Goal: Task Accomplishment & Management: Use online tool/utility

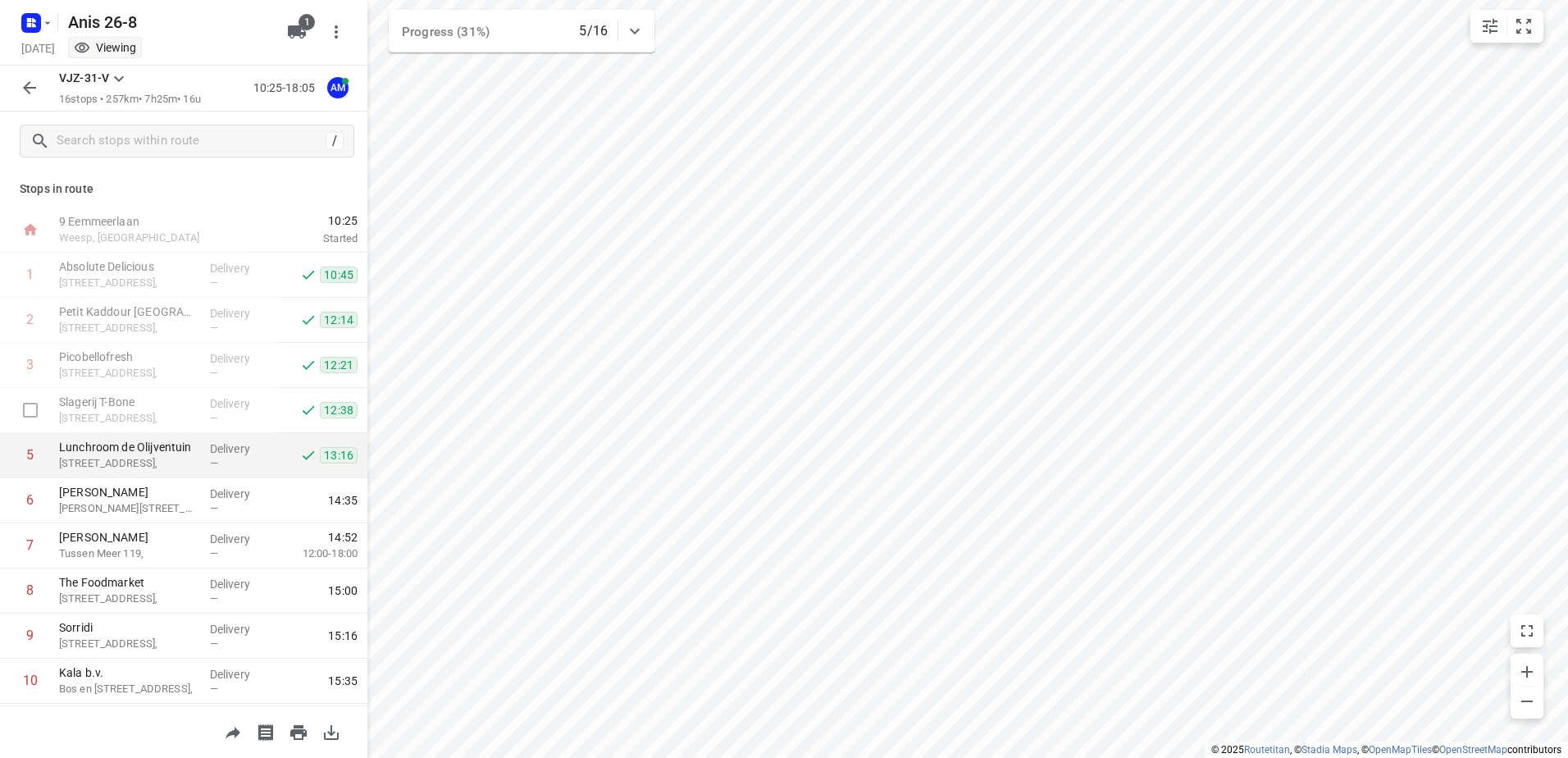
scroll to position [164, 0]
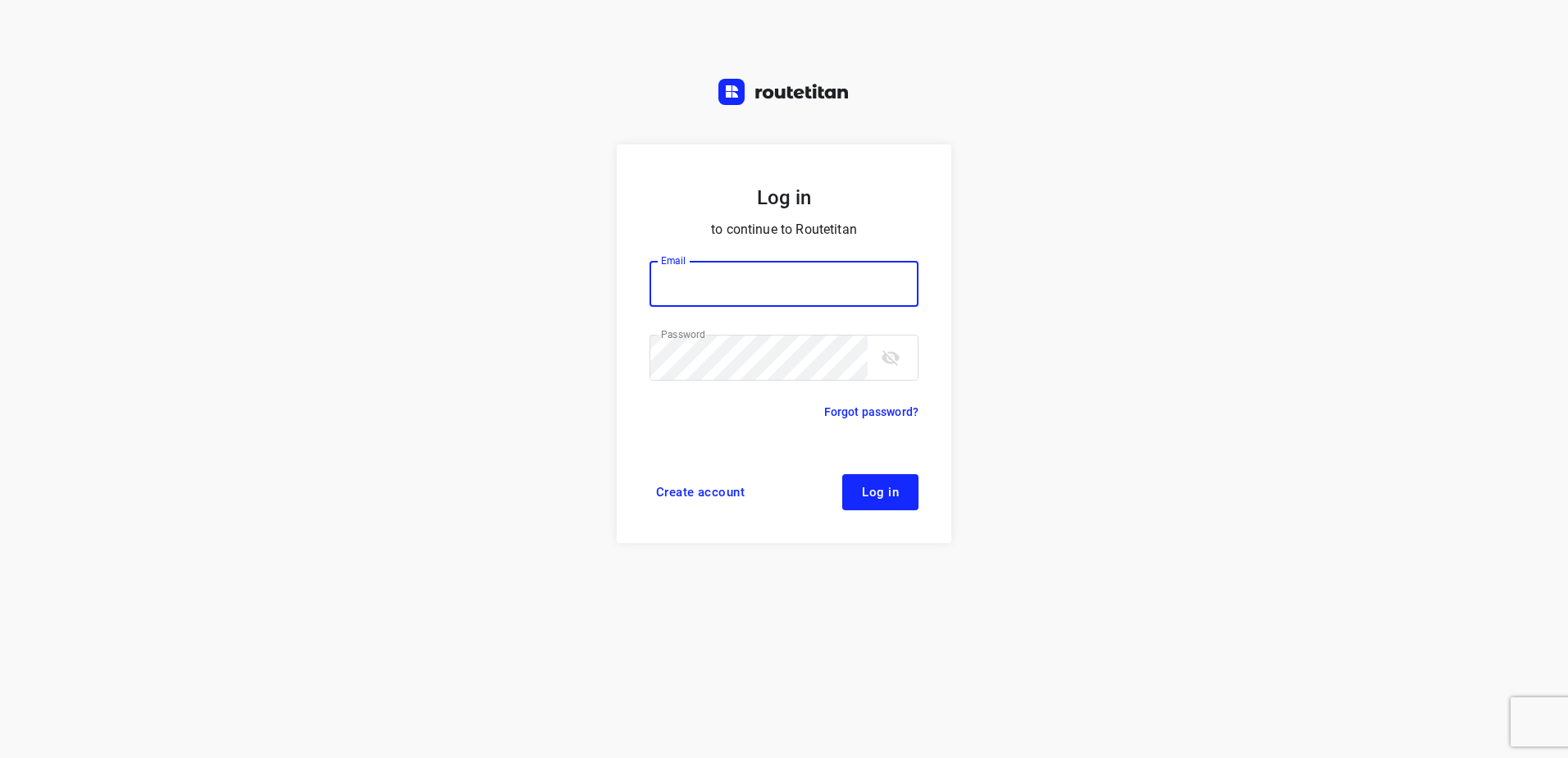
type input "horeca@kaddour.nl"
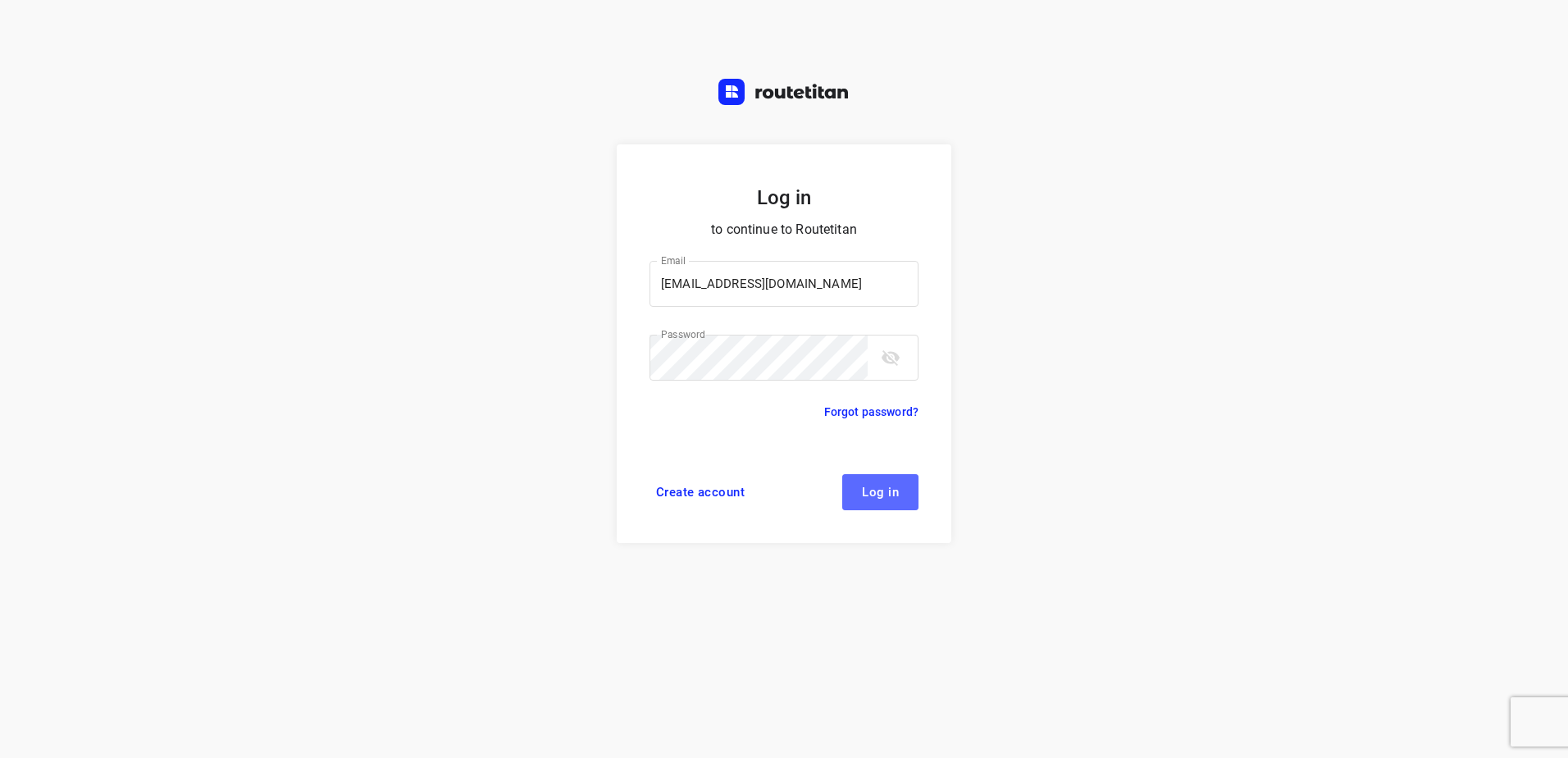
click at [912, 490] on button "Log in" at bounding box center [880, 492] width 76 height 37
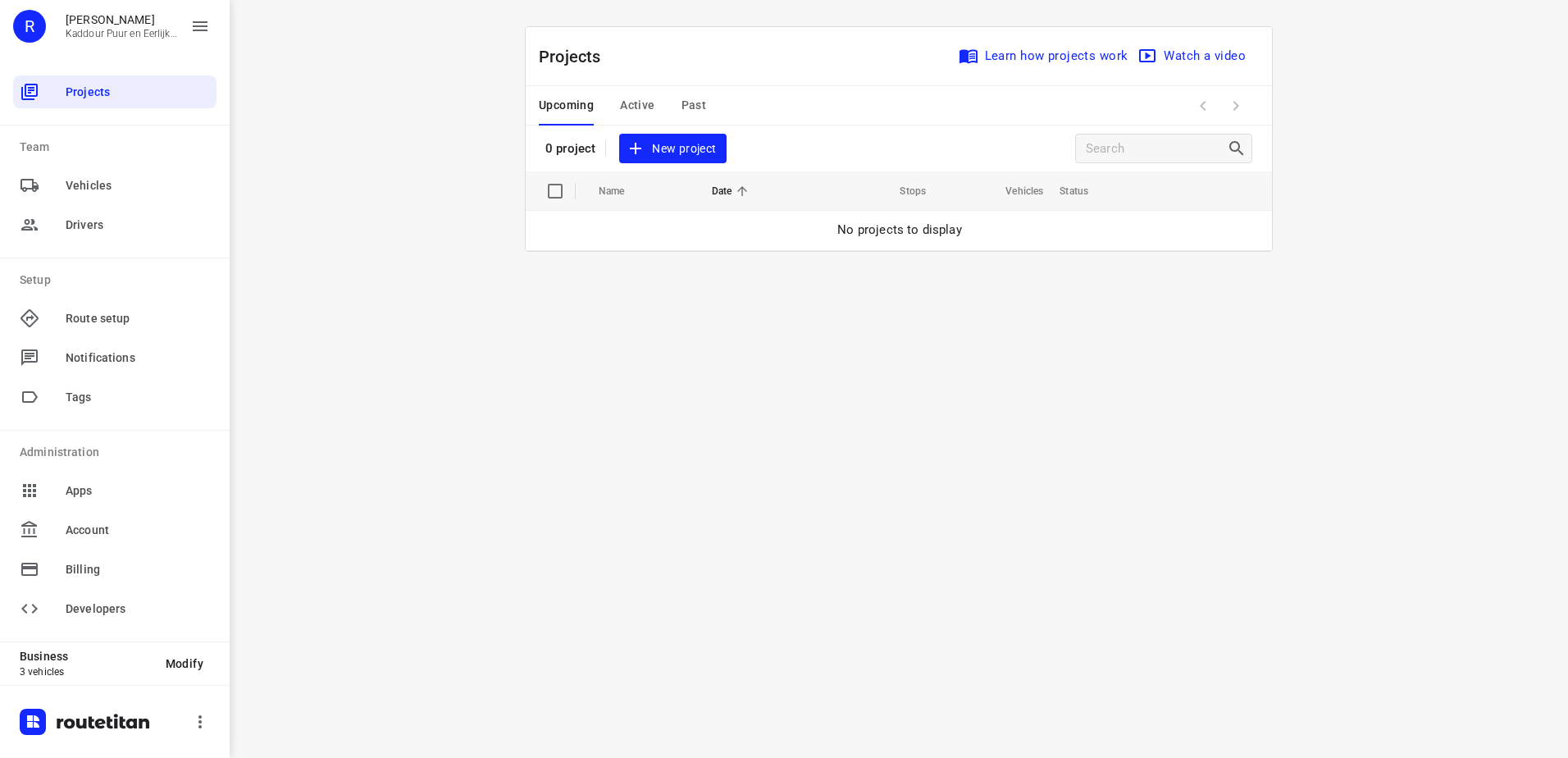
click at [635, 102] on span "Active" at bounding box center [637, 105] width 35 height 21
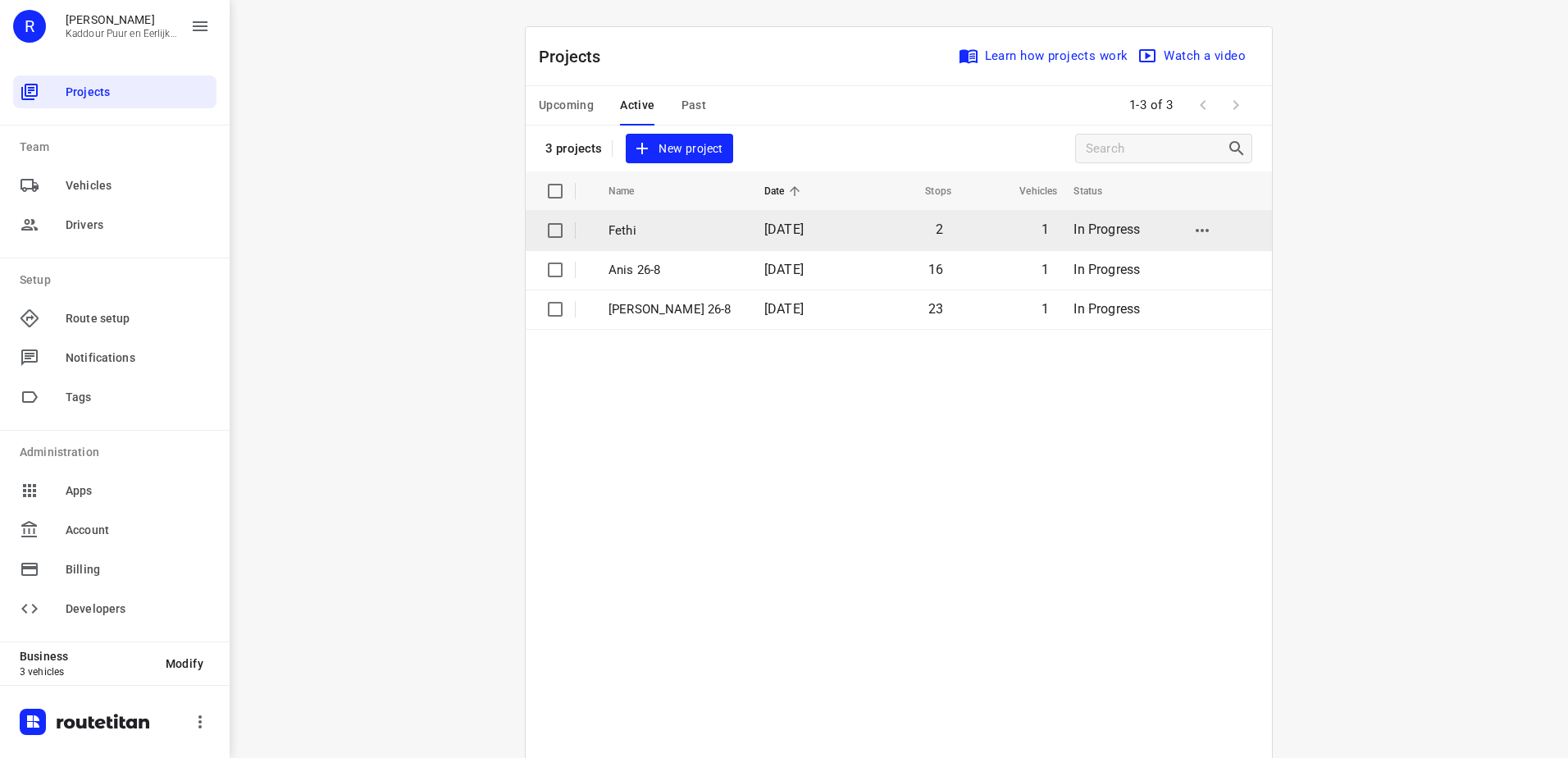
click at [628, 232] on p "Fethi" at bounding box center [674, 231] width 131 height 19
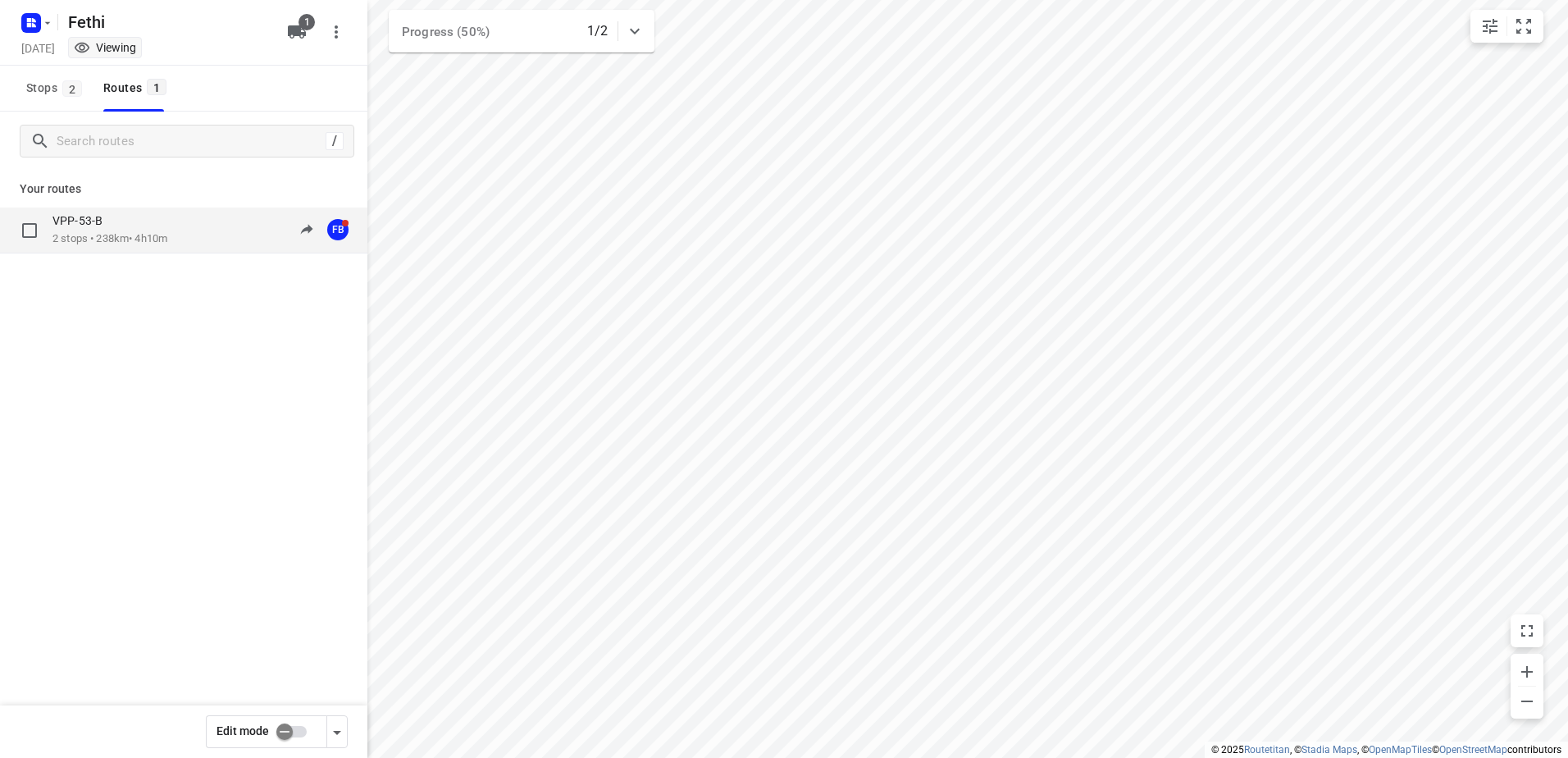
click at [85, 228] on p "VPP-53-B" at bounding box center [82, 220] width 60 height 15
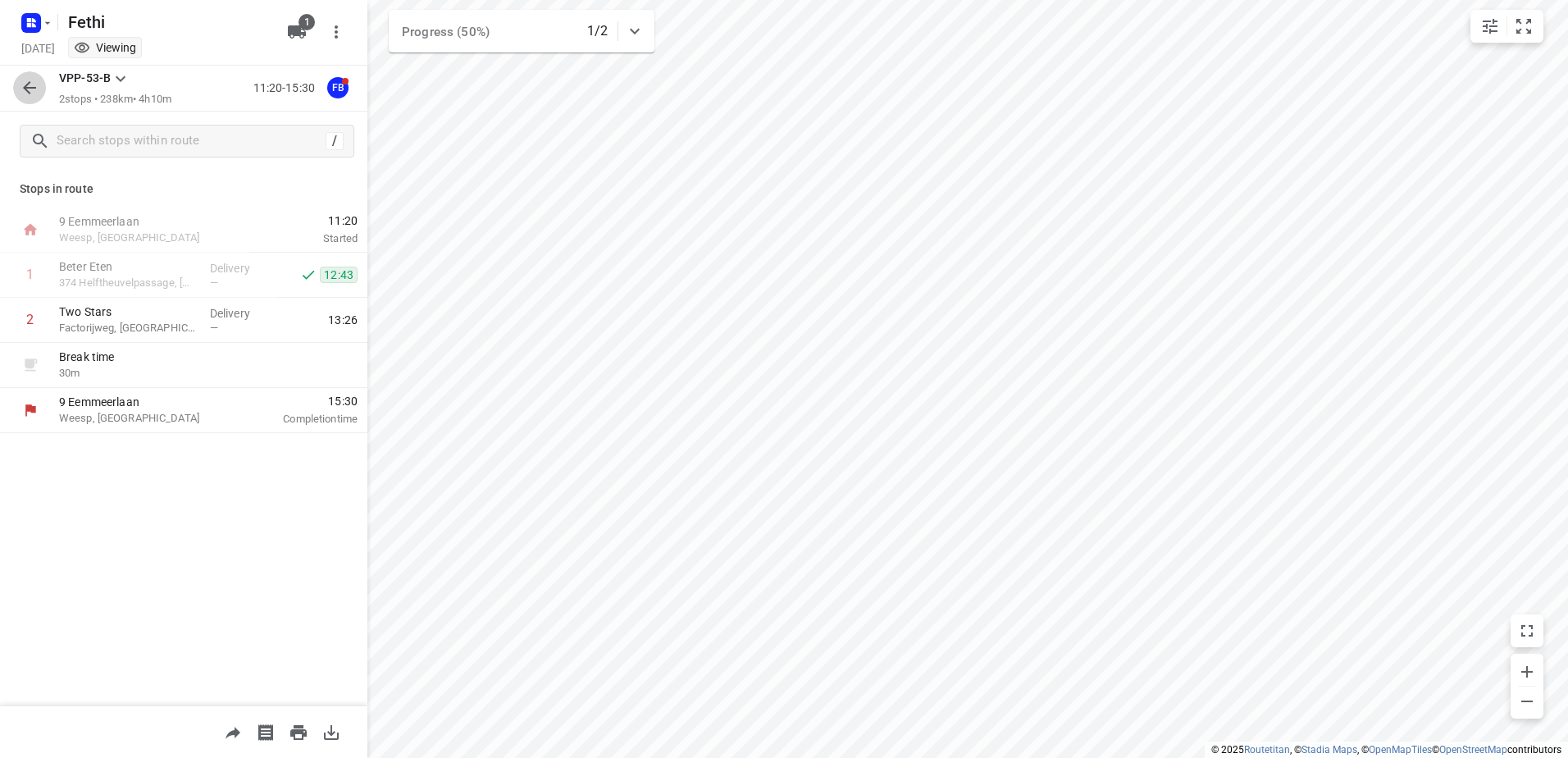
click at [30, 88] on icon "button" at bounding box center [29, 87] width 13 height 13
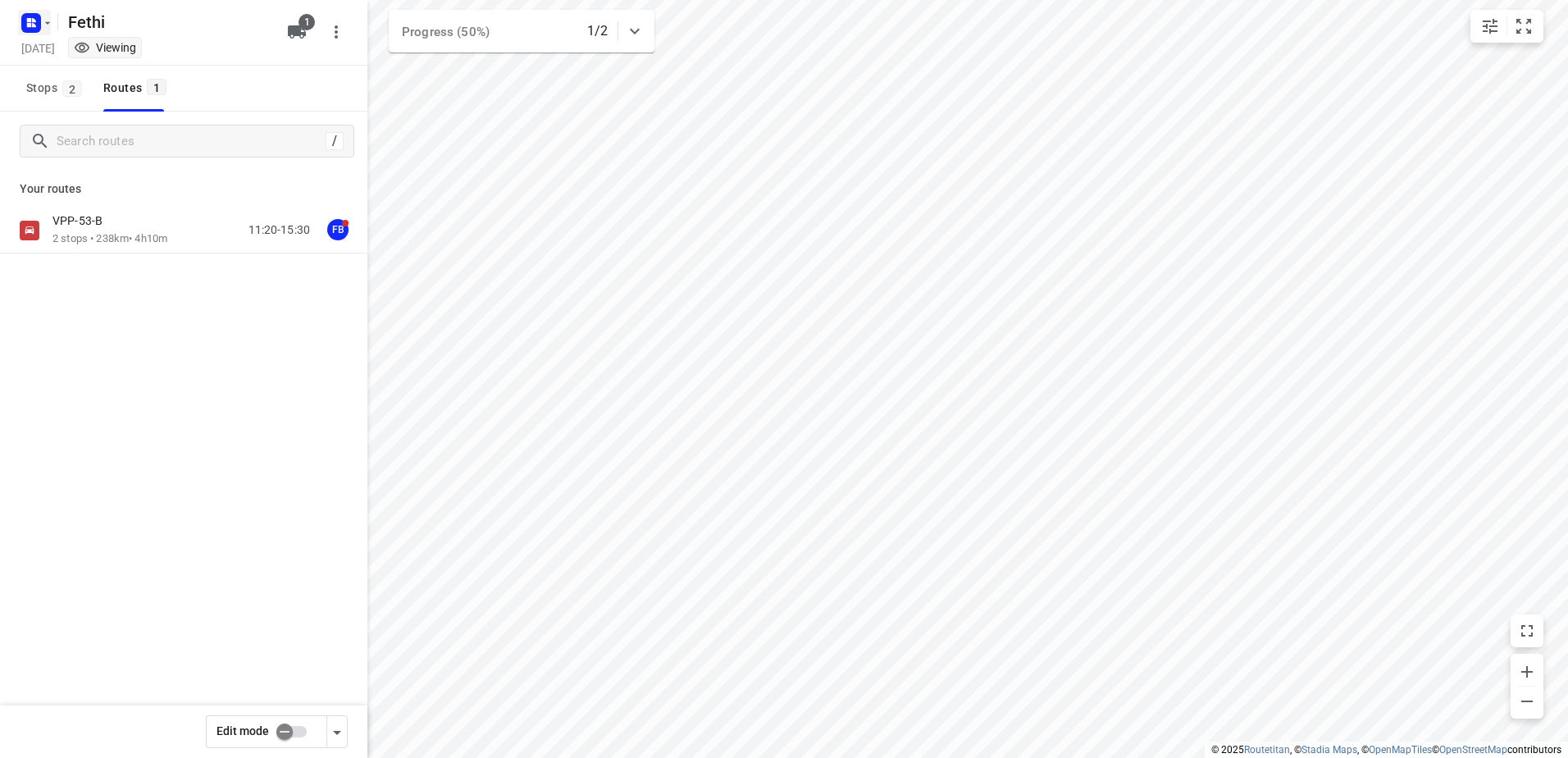
click at [48, 26] on icon "button" at bounding box center [47, 23] width 13 height 13
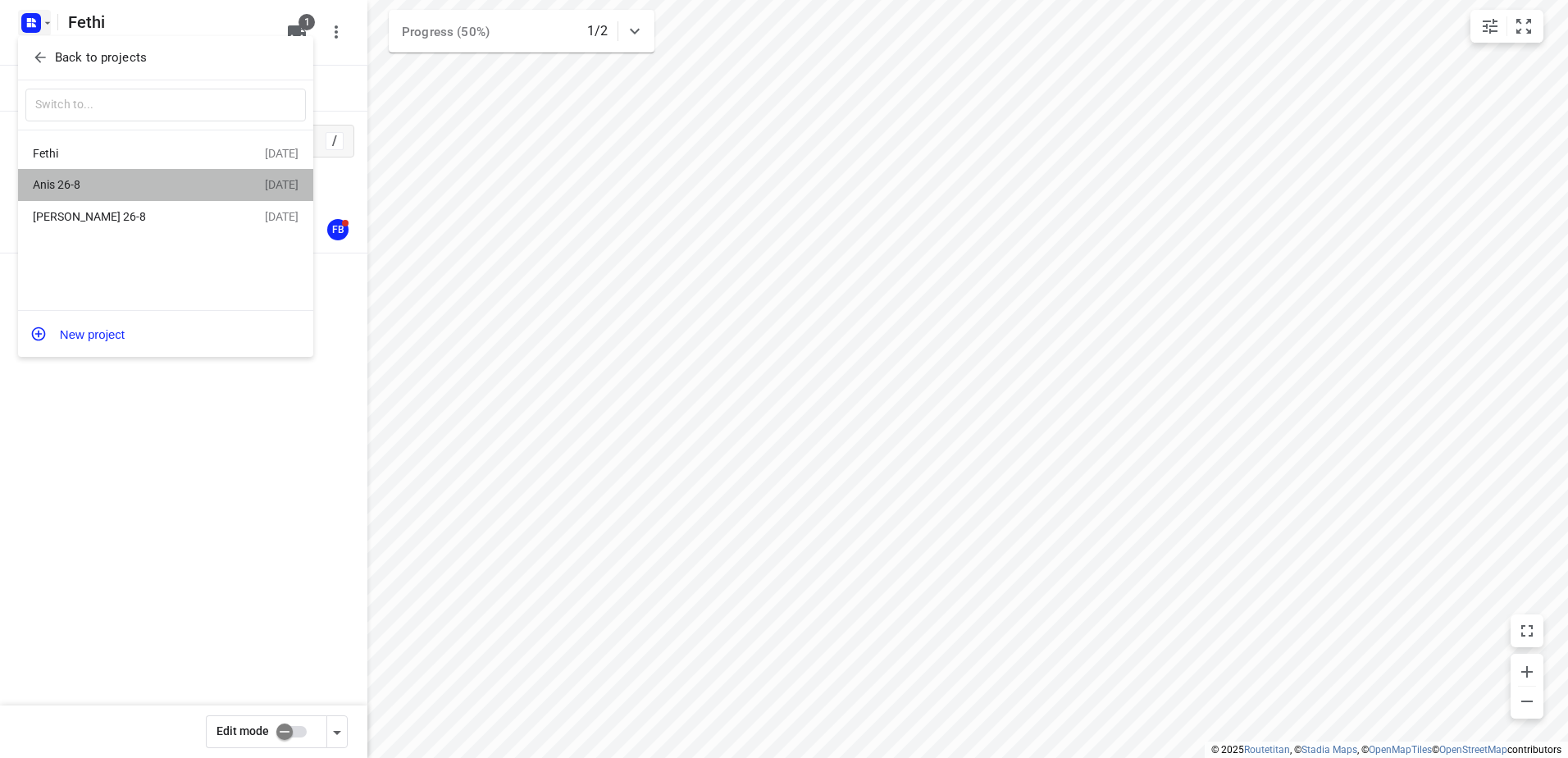
click at [66, 183] on div "Anis 26-8" at bounding box center [127, 184] width 189 height 13
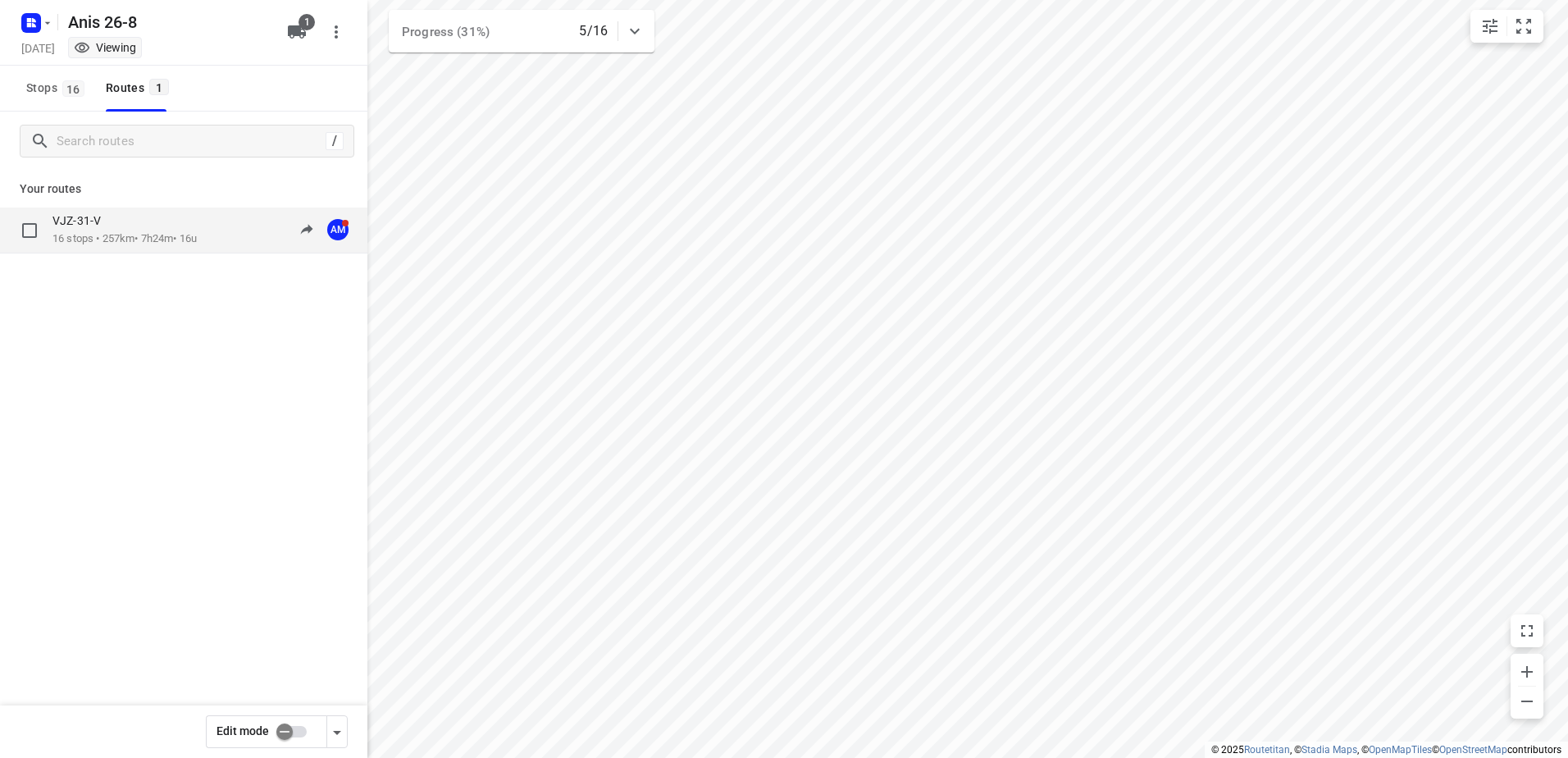
click at [95, 236] on p "16 stops • 257km • 7h24m • 16u" at bounding box center [124, 239] width 144 height 16
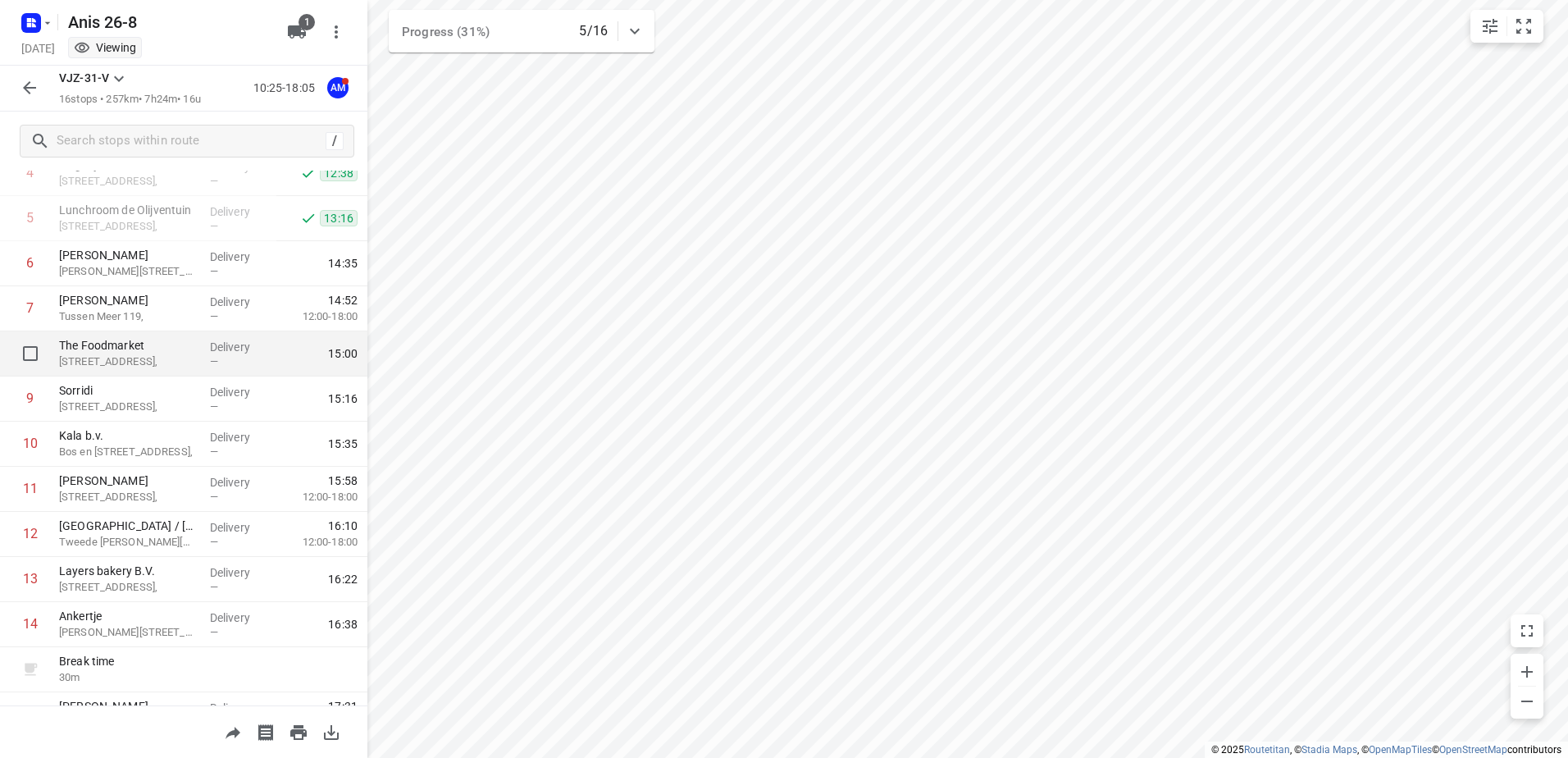
scroll to position [359, 0]
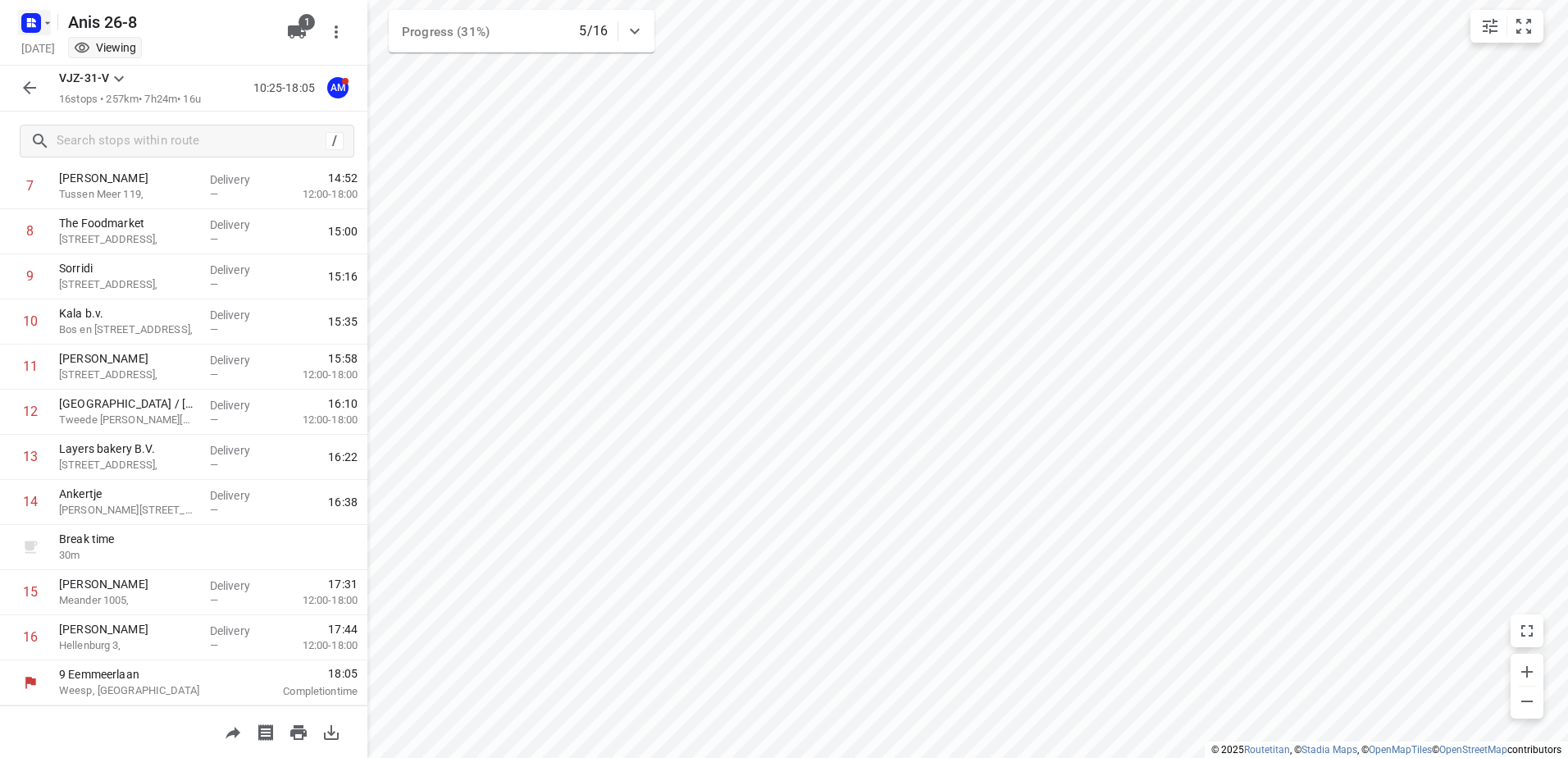
click at [46, 20] on icon "button" at bounding box center [47, 23] width 13 height 13
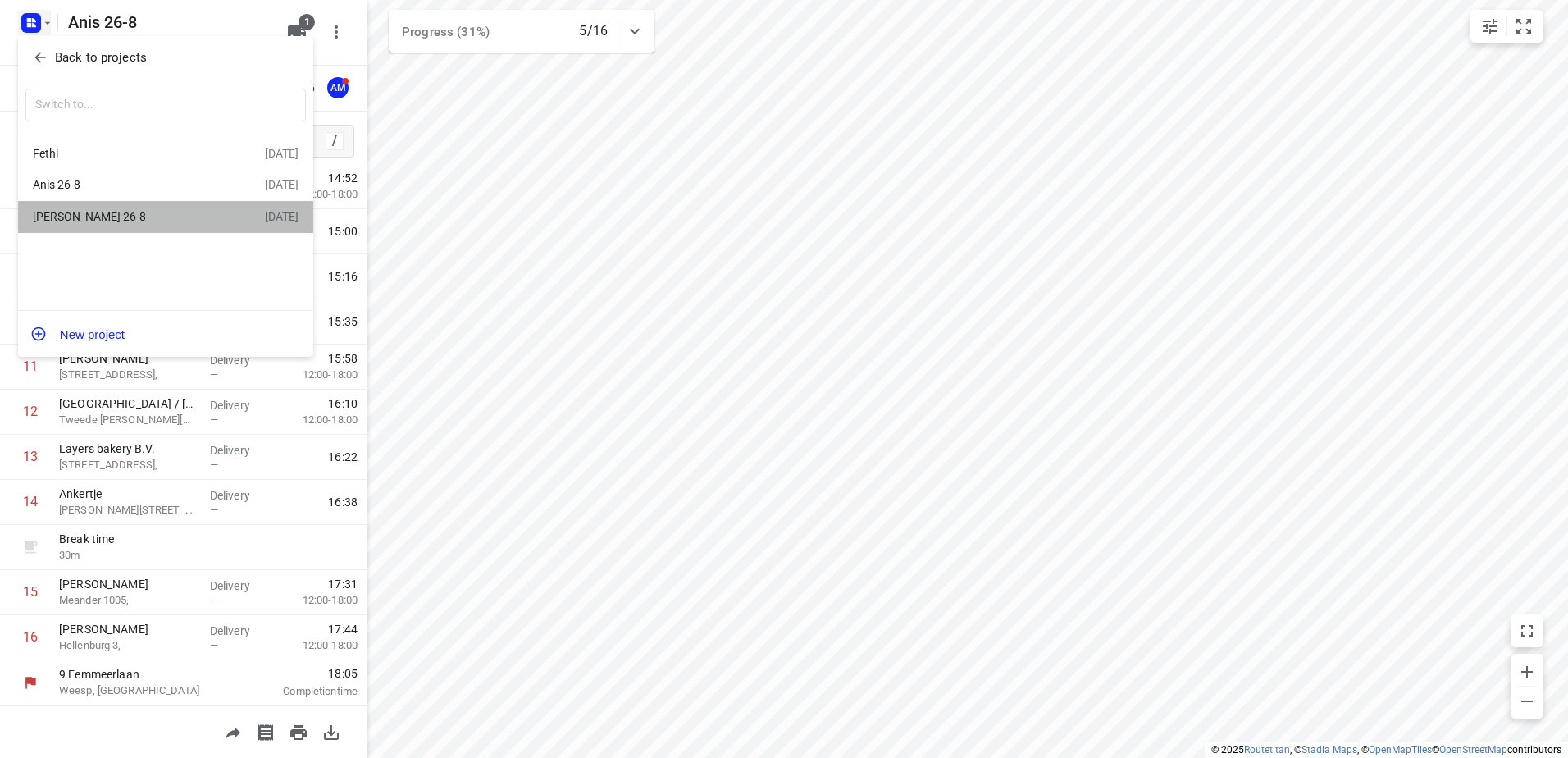
click at [63, 216] on div "[PERSON_NAME] 26-8" at bounding box center [127, 216] width 189 height 13
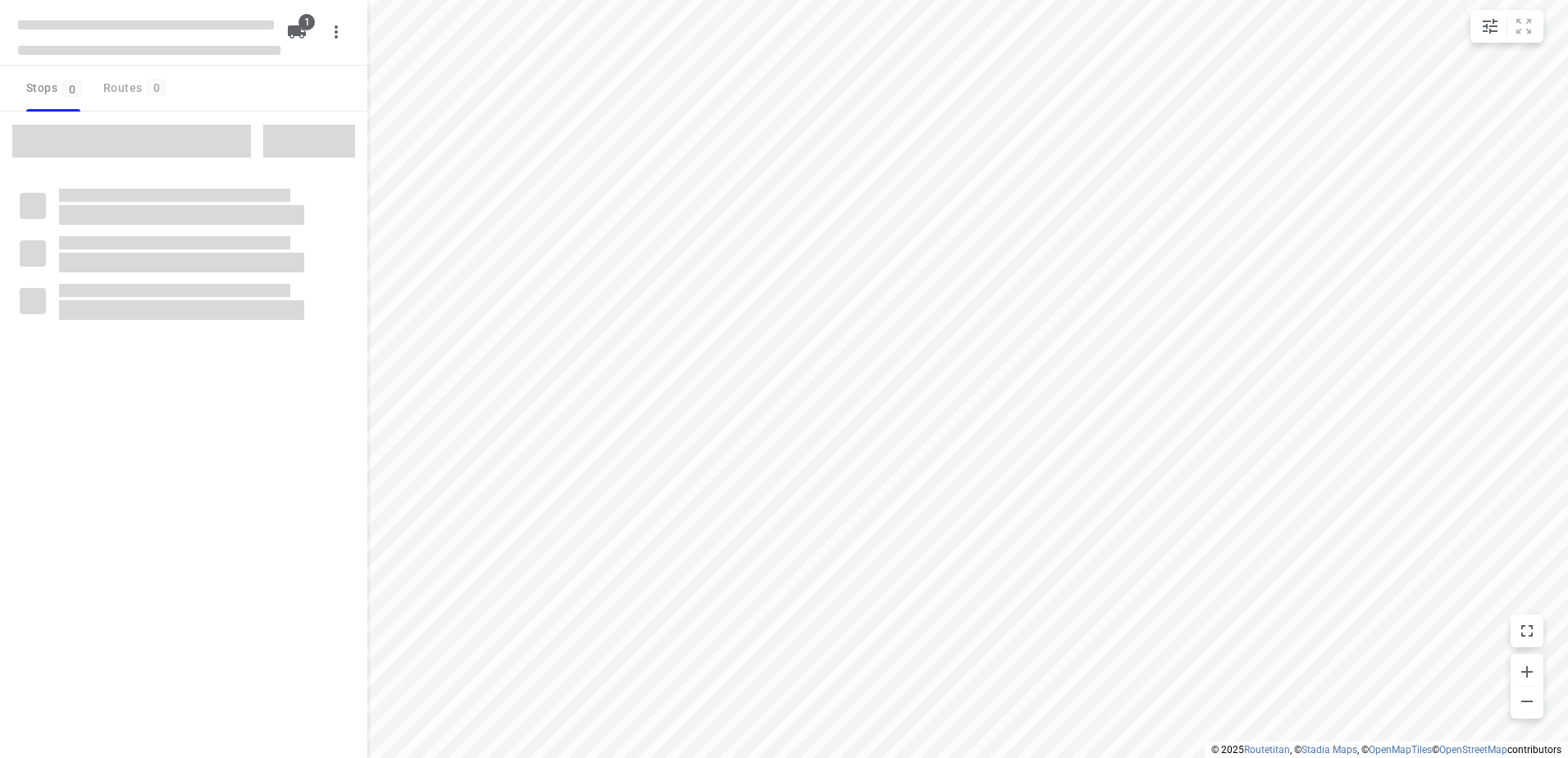
type input "distance"
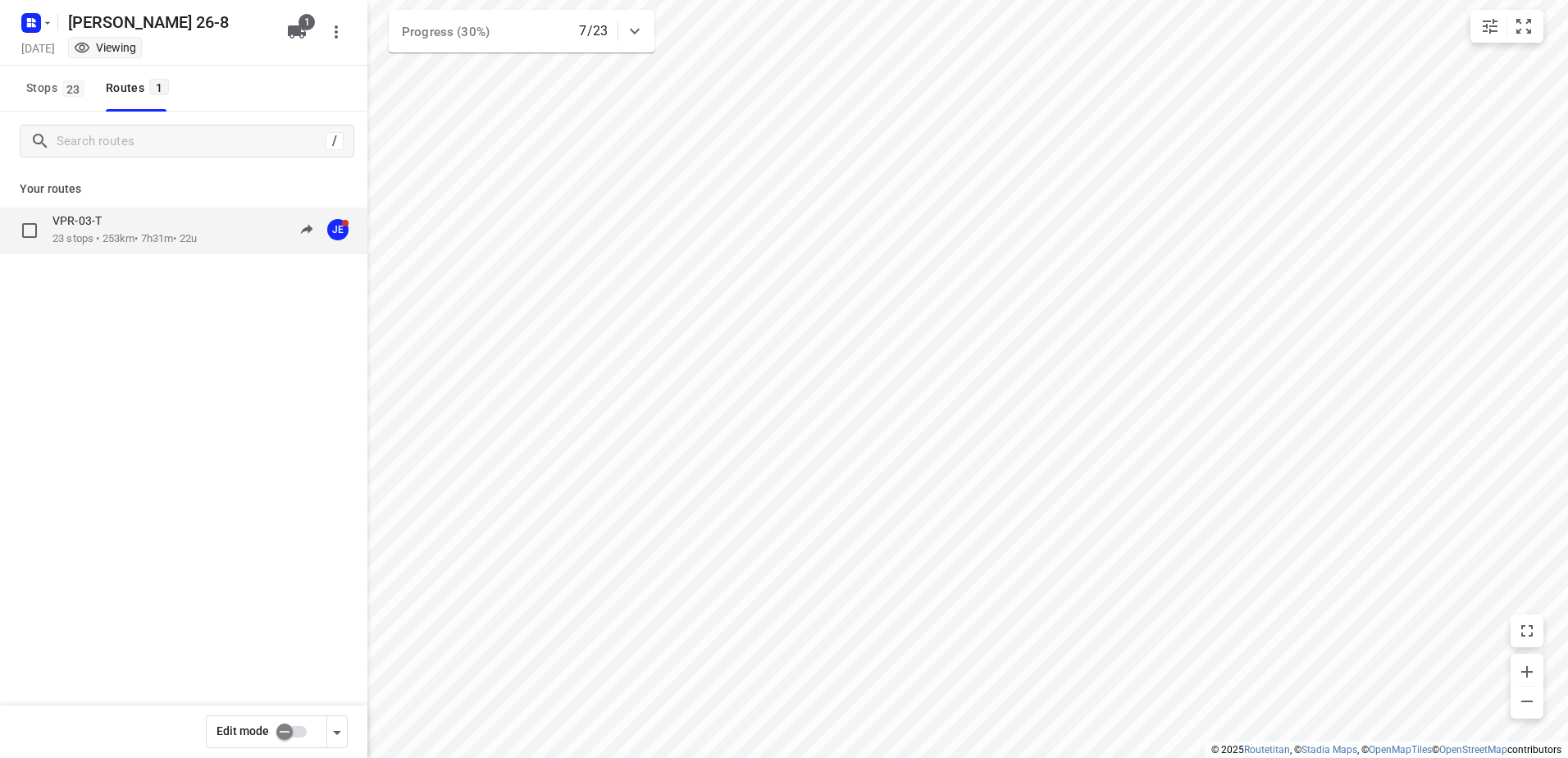
click at [81, 229] on div "VPR-03-T" at bounding box center [124, 222] width 144 height 18
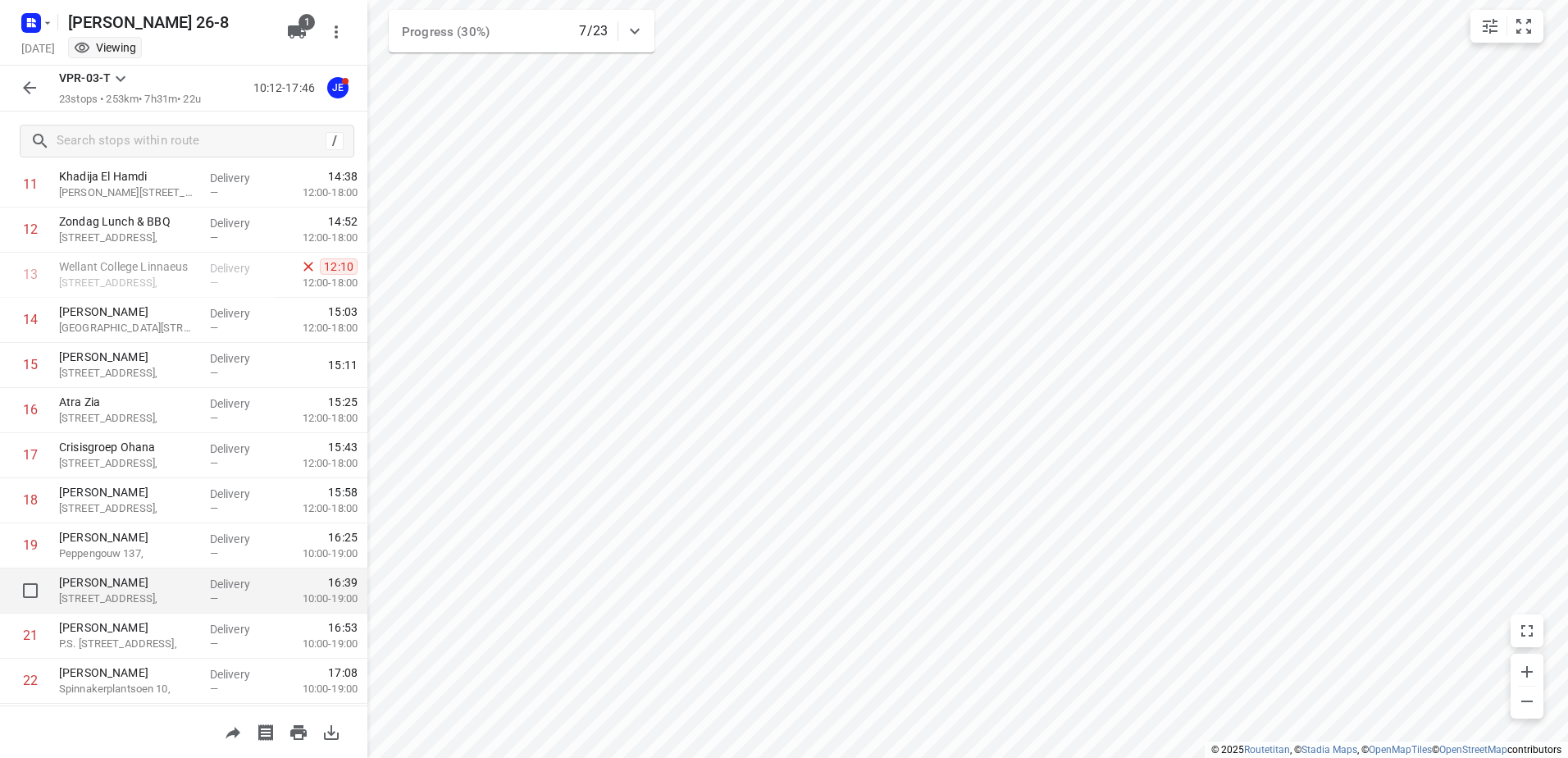
scroll to position [466, 0]
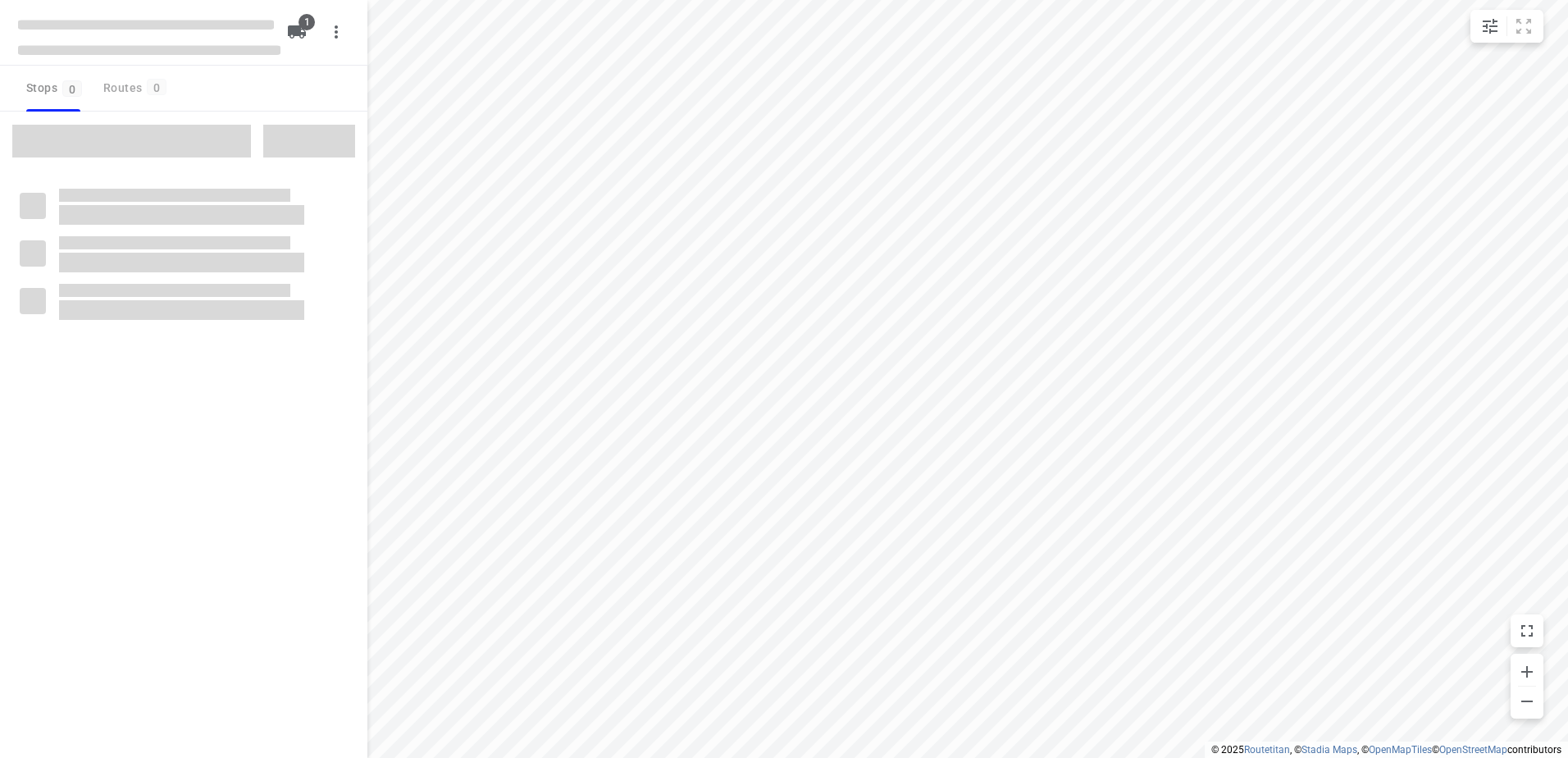
type input "distance"
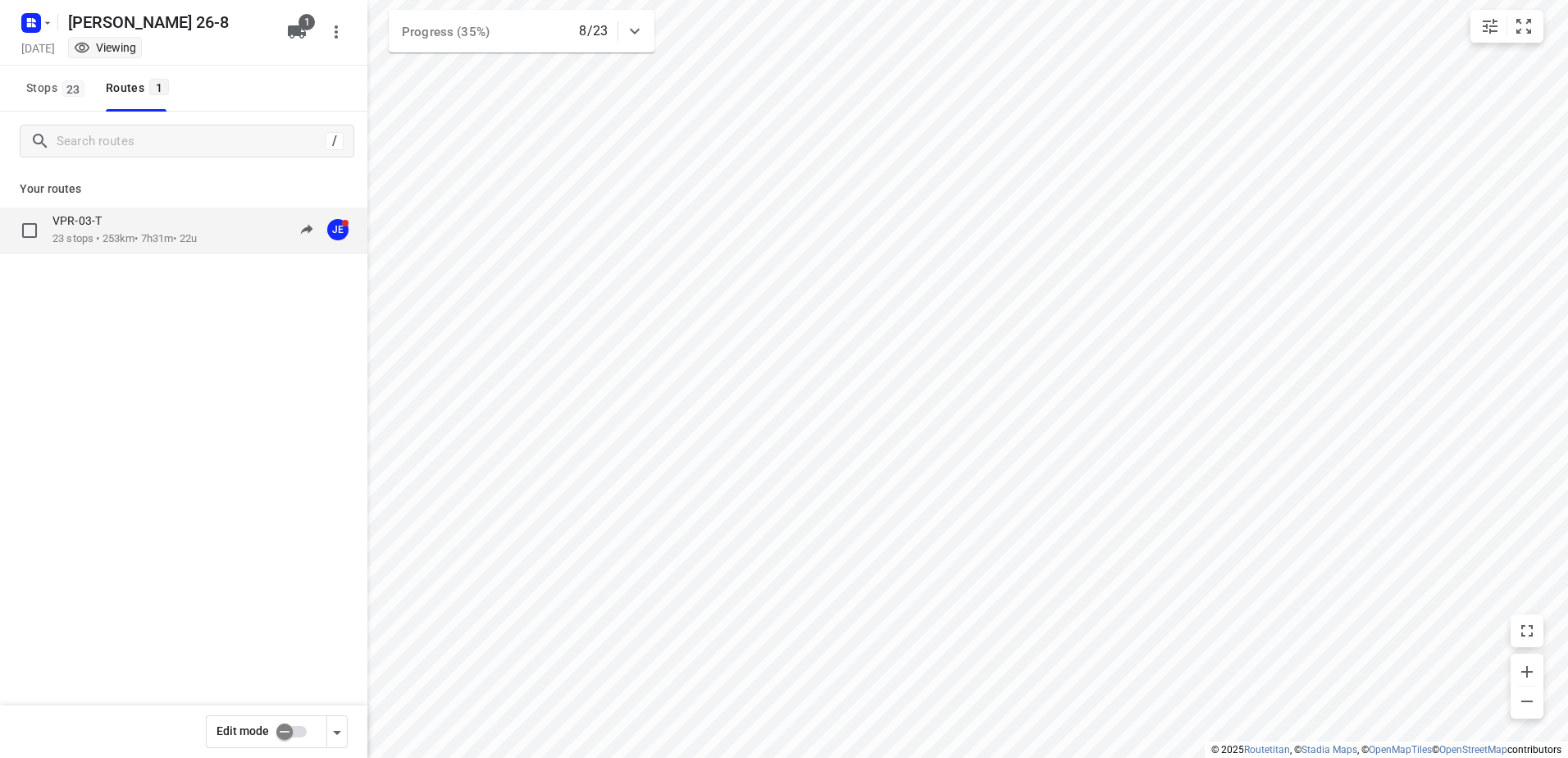
click at [96, 229] on div "VPR-03-T" at bounding box center [124, 222] width 144 height 18
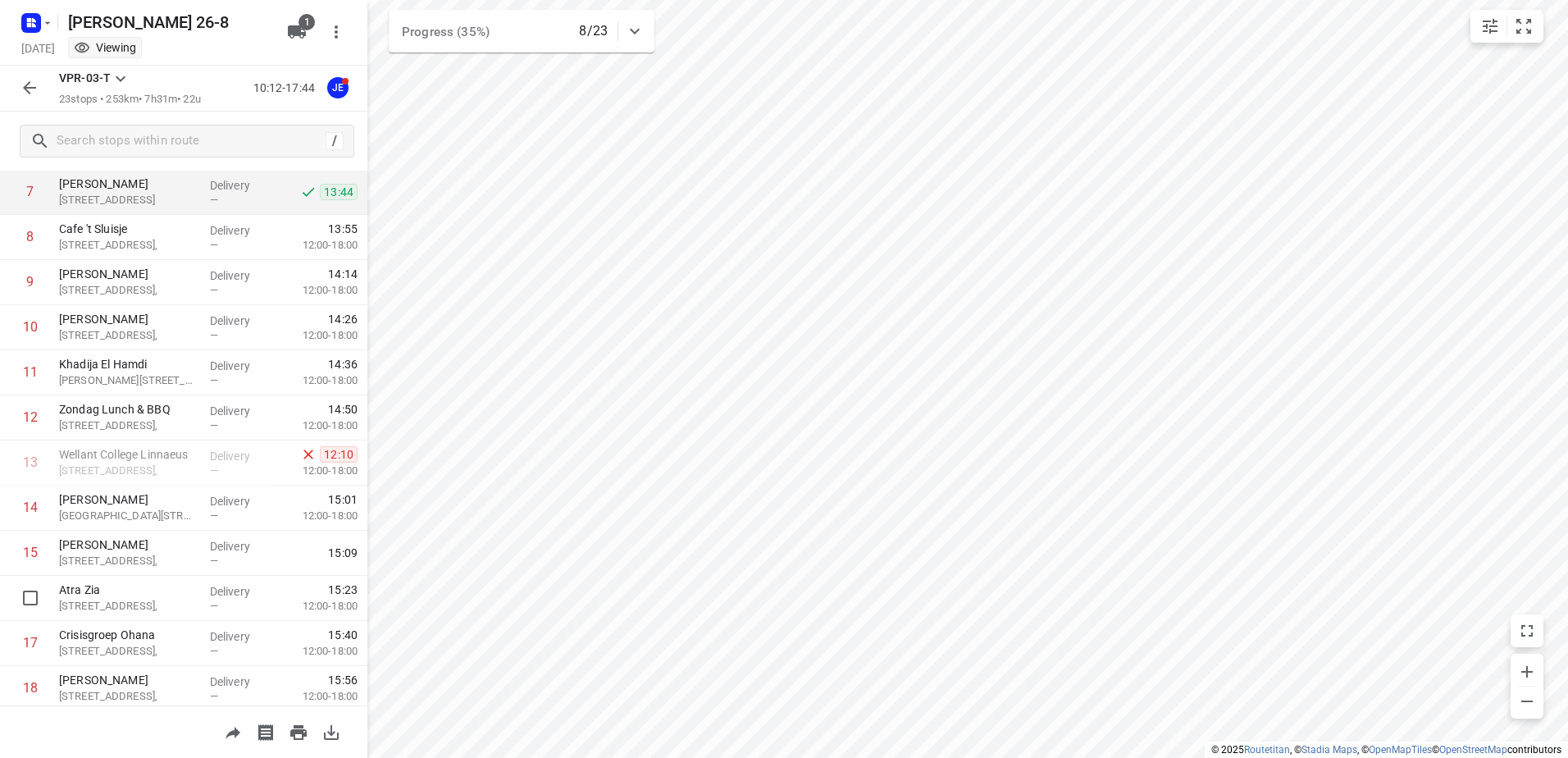
scroll to position [220, 0]
